Goal: Navigation & Orientation: Find specific page/section

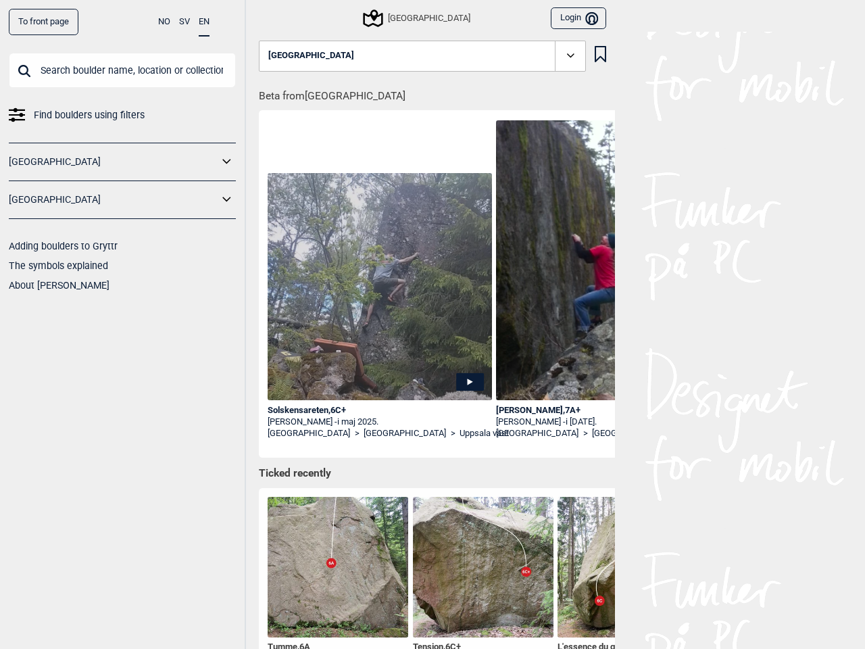
click at [164, 22] on button "NO" at bounding box center [164, 22] width 12 height 26
click at [185, 22] on button "SV" at bounding box center [184, 22] width 11 height 26
click at [204, 22] on button "EN" at bounding box center [204, 22] width 11 height 26
click at [227, 162] on icon at bounding box center [227, 162] width 18 height 20
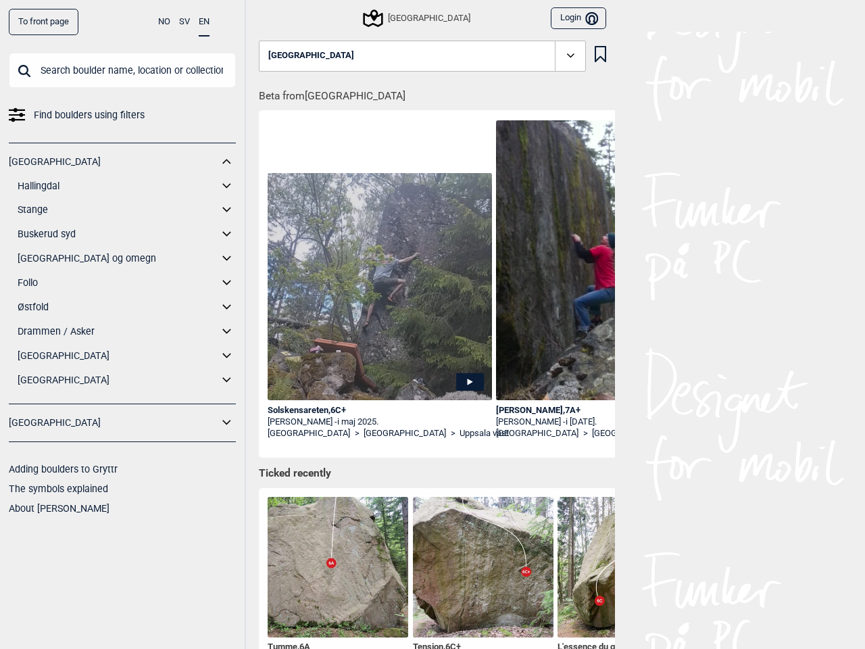
click at [227, 199] on div "[GEOGRAPHIC_DATA] Hallingdal Gol [PERSON_NAME] Kolomoen [GEOGRAPHIC_DATA] [GEOG…" at bounding box center [122, 274] width 227 height 262
click at [266, 18] on div "Sverige Login Bruker" at bounding box center [432, 16] width 365 height 32
click at [412, 18] on div "[GEOGRAPHIC_DATA]" at bounding box center [417, 18] width 105 height 16
click at [573, 18] on button "Login Bruker" at bounding box center [578, 18] width 55 height 22
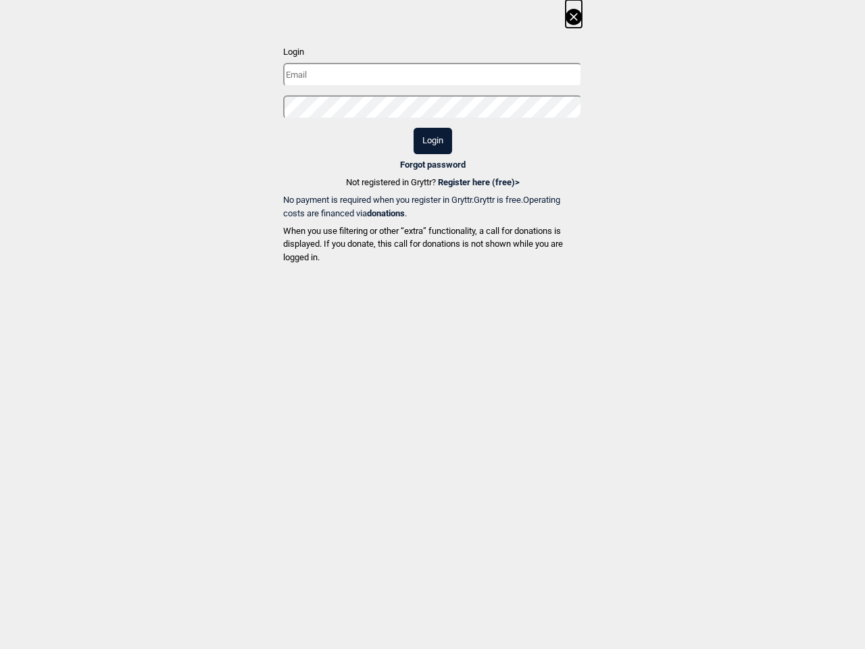
click at [417, 56] on p "Login" at bounding box center [432, 52] width 299 height 14
click at [595, 53] on div "Login Login Forgot password Not registered in Gryttr? Register here (free) > No…" at bounding box center [432, 134] width 865 height 268
